Goal: Information Seeking & Learning: Get advice/opinions

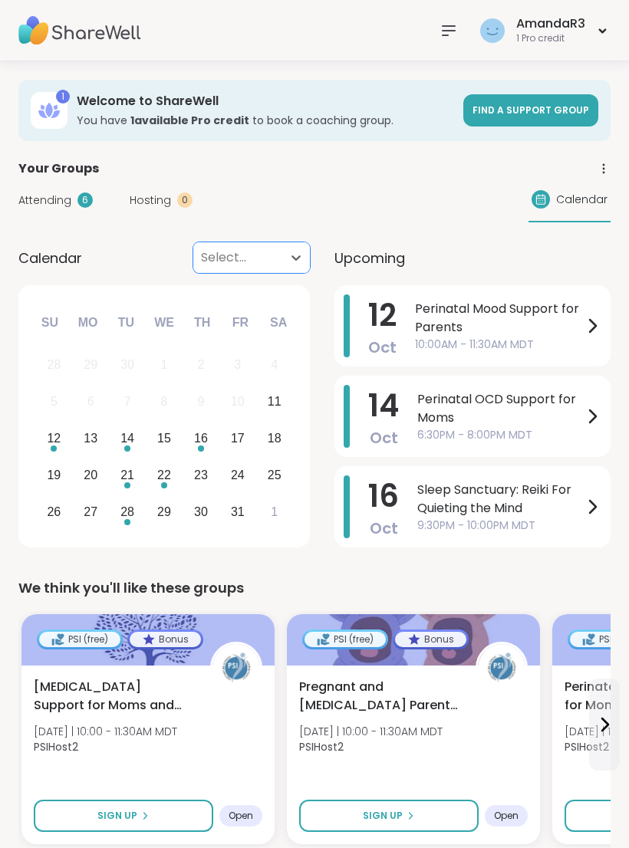
click at [134, 260] on div "Calendar Select..." at bounding box center [163, 257] width 291 height 31
click at [524, 94] on link "Find a support group" at bounding box center [530, 110] width 135 height 32
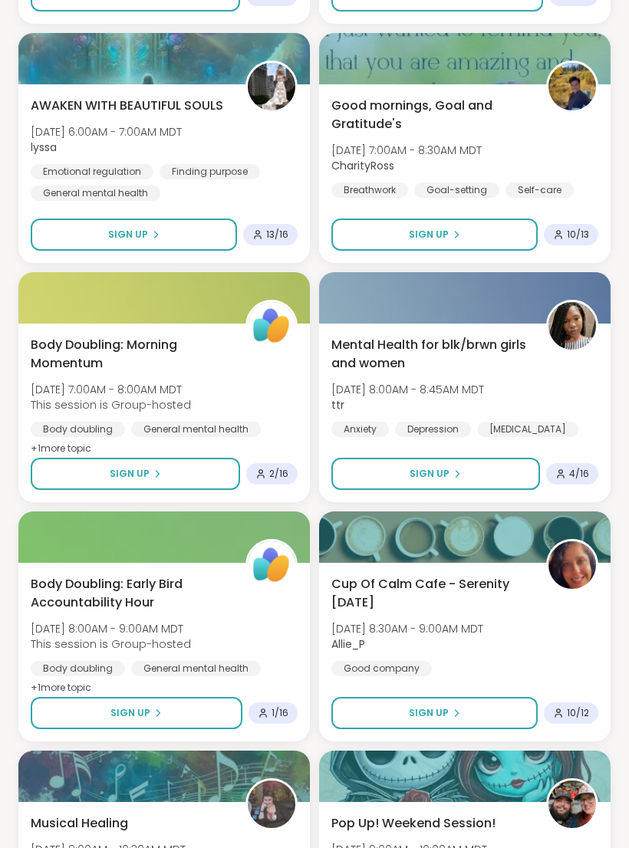
scroll to position [1505, 0]
